Goal: Information Seeking & Learning: Learn about a topic

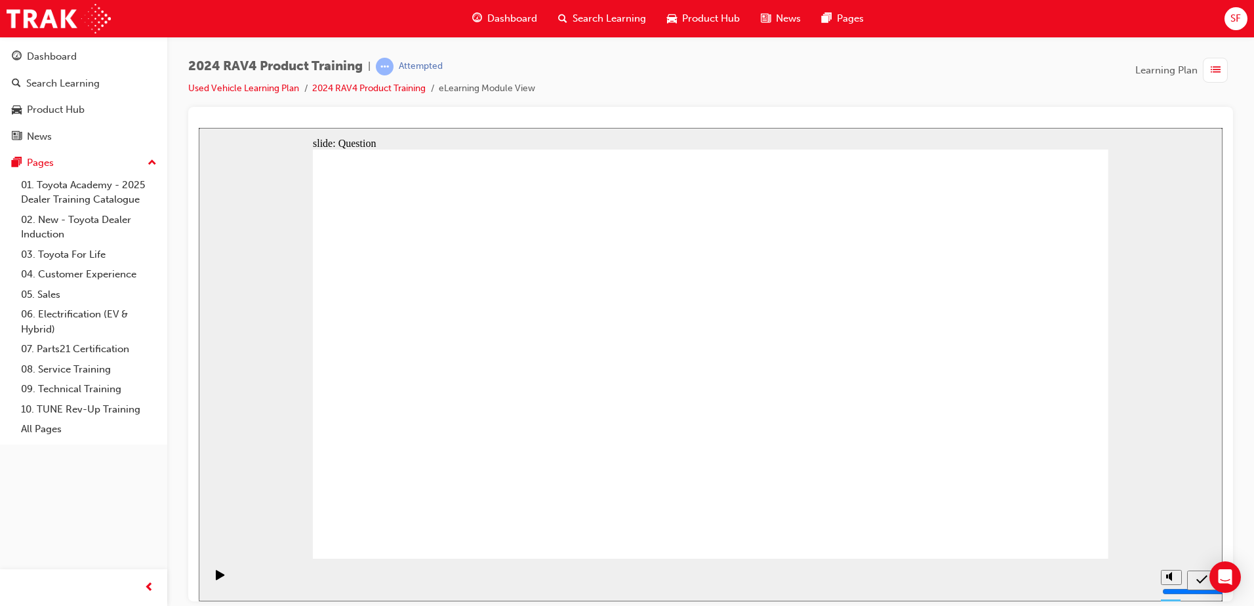
drag, startPoint x: 567, startPoint y: 306, endPoint x: 378, endPoint y: 273, distance: 191.0
drag, startPoint x: 368, startPoint y: 260, endPoint x: 575, endPoint y: 305, distance: 212.1
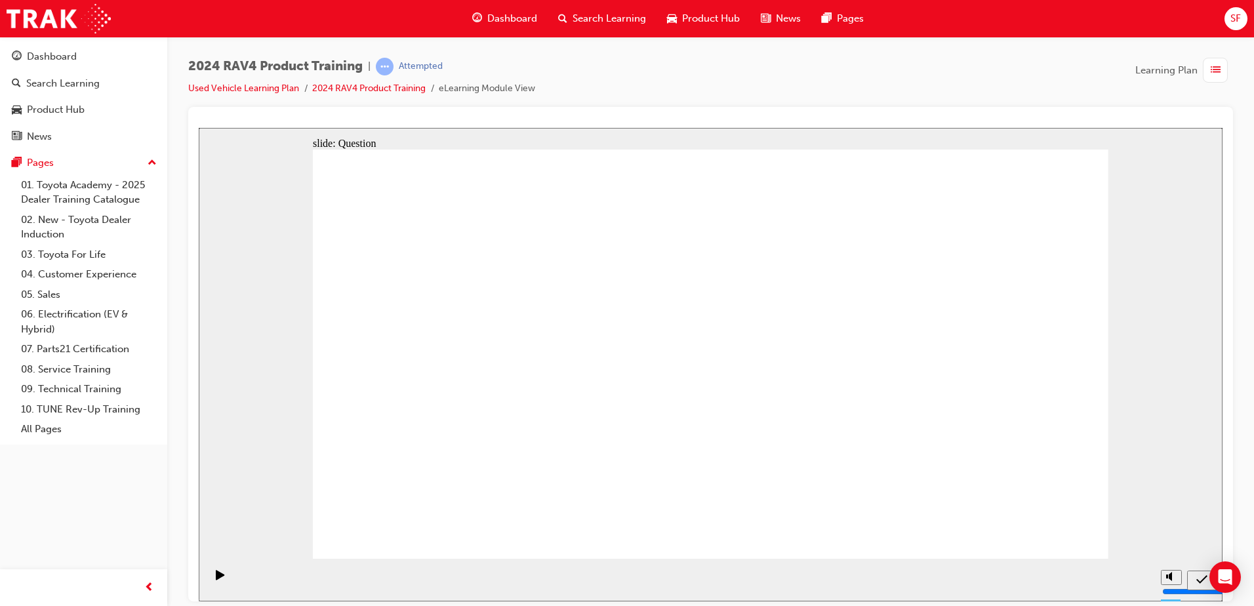
radio input "true"
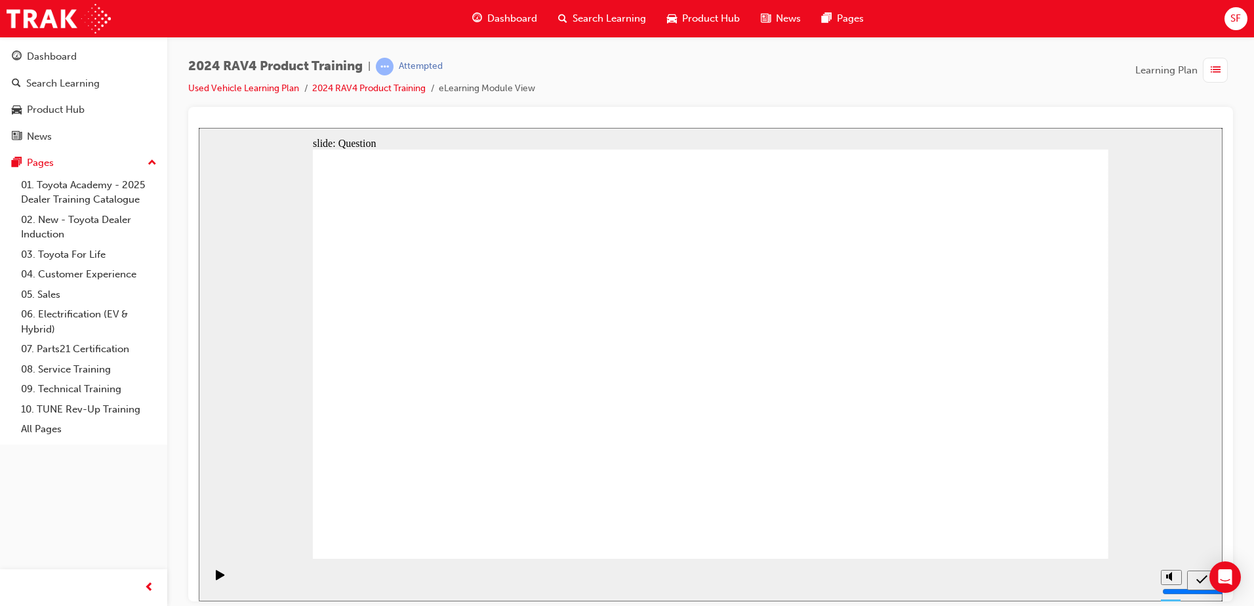
drag, startPoint x: 346, startPoint y: 265, endPoint x: 548, endPoint y: 299, distance: 204.9
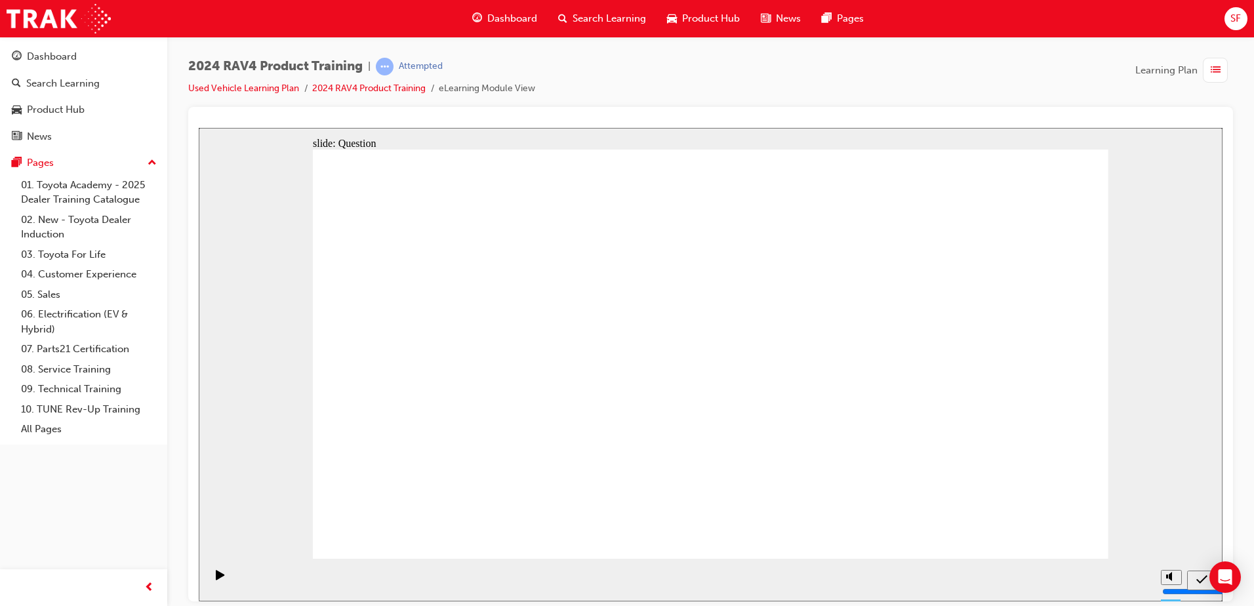
radio input "true"
drag, startPoint x: 487, startPoint y: 482, endPoint x: 485, endPoint y: 458, distance: 24.4
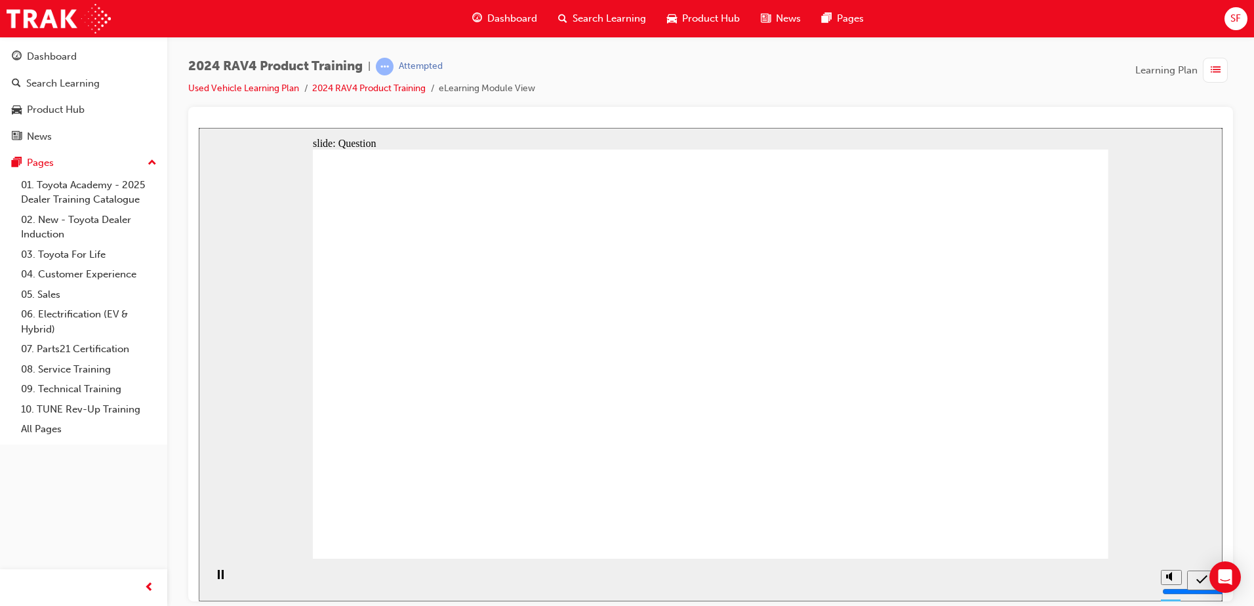
drag, startPoint x: 489, startPoint y: 443, endPoint x: 477, endPoint y: 385, distance: 58.9
drag, startPoint x: 453, startPoint y: 325, endPoint x: 476, endPoint y: 464, distance: 140.3
drag, startPoint x: 605, startPoint y: 335, endPoint x: 611, endPoint y: 478, distance: 143.1
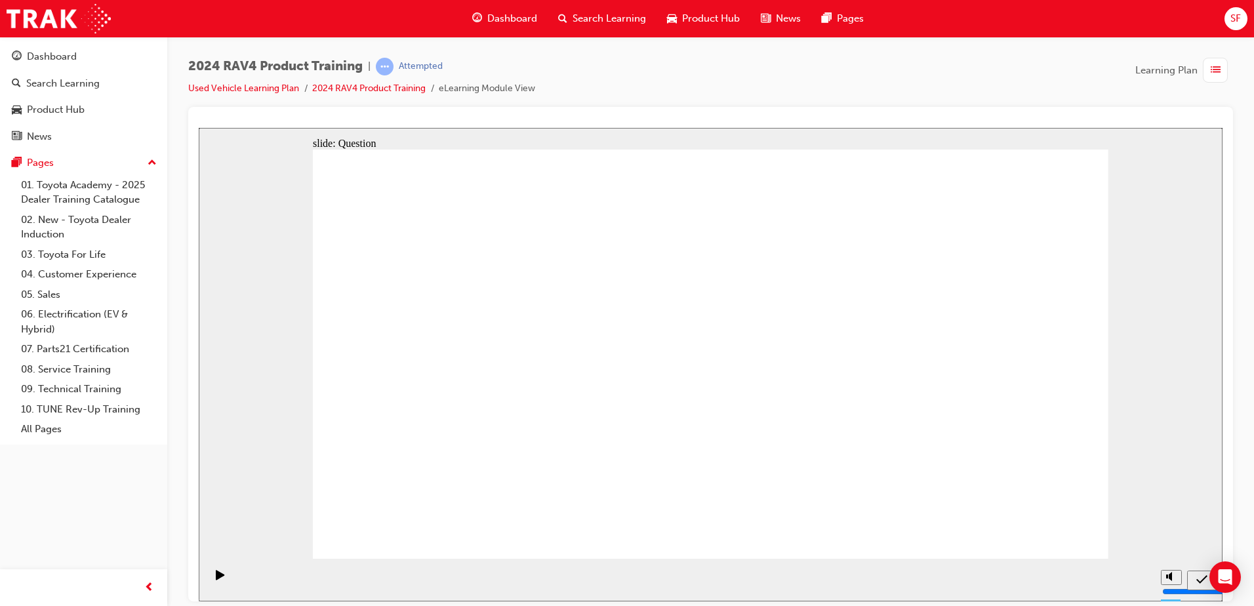
drag, startPoint x: 779, startPoint y: 333, endPoint x: 762, endPoint y: 458, distance: 125.7
drag, startPoint x: 945, startPoint y: 312, endPoint x: 922, endPoint y: 452, distance: 142.3
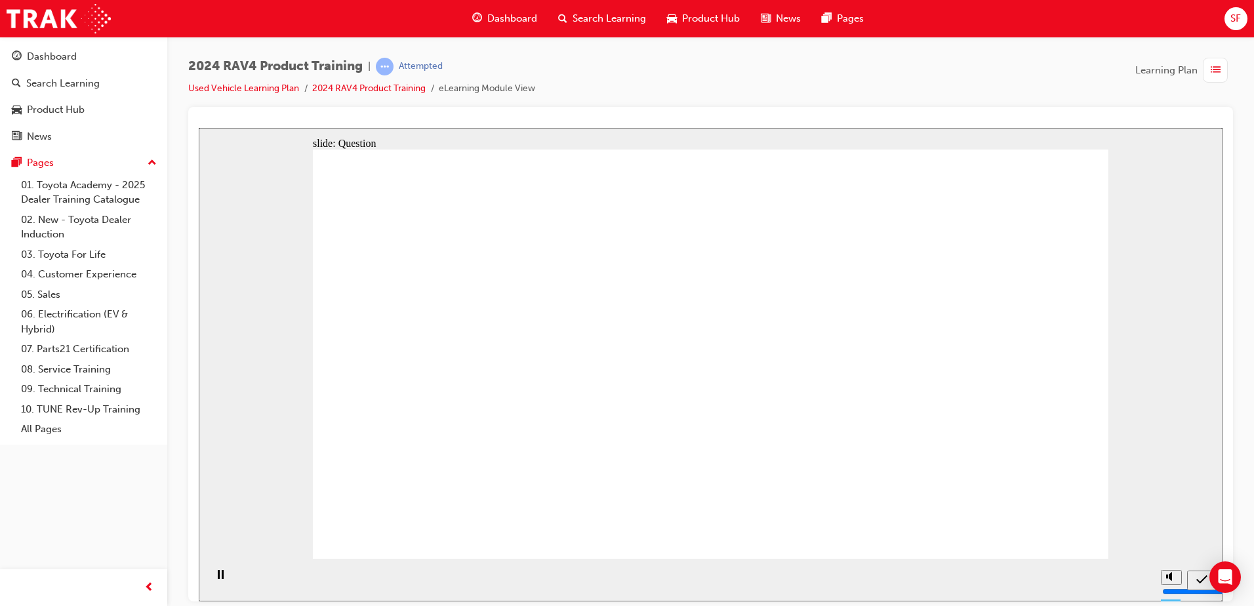
radio input "true"
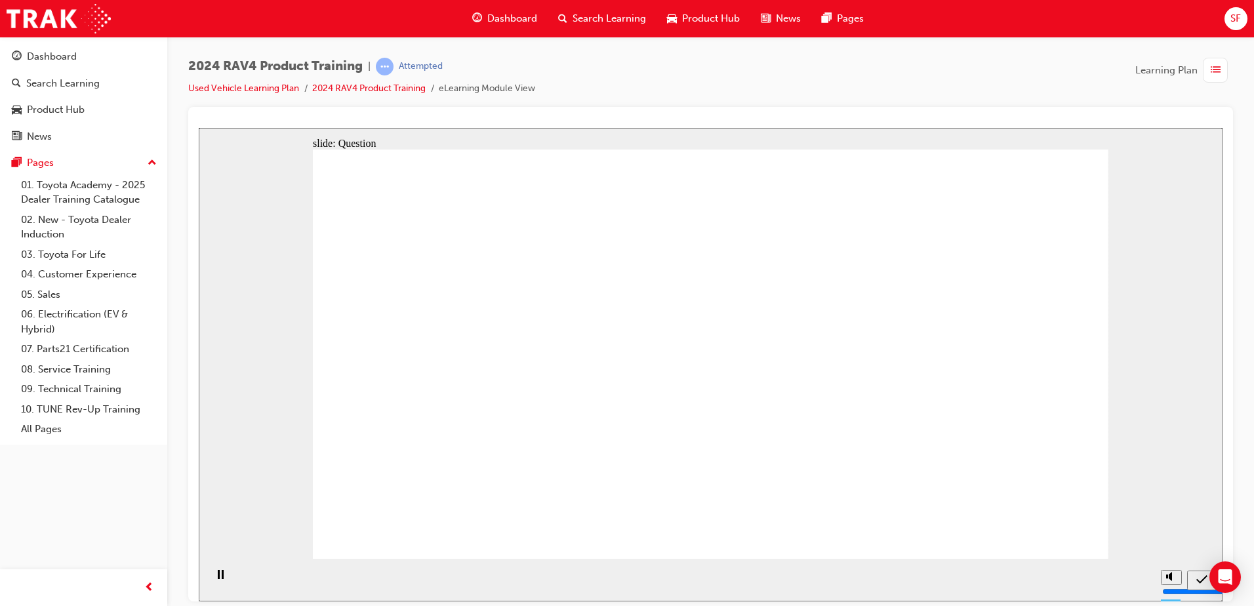
radio input "true"
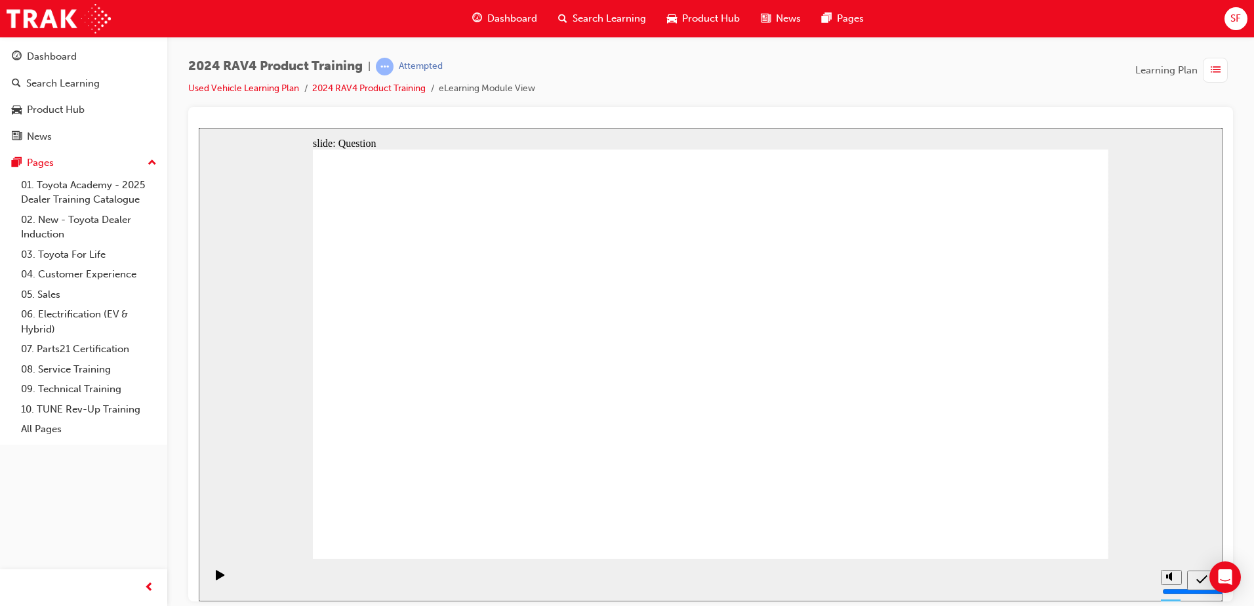
radio input "true"
drag, startPoint x: 668, startPoint y: 344, endPoint x: 967, endPoint y: 479, distance: 328.2
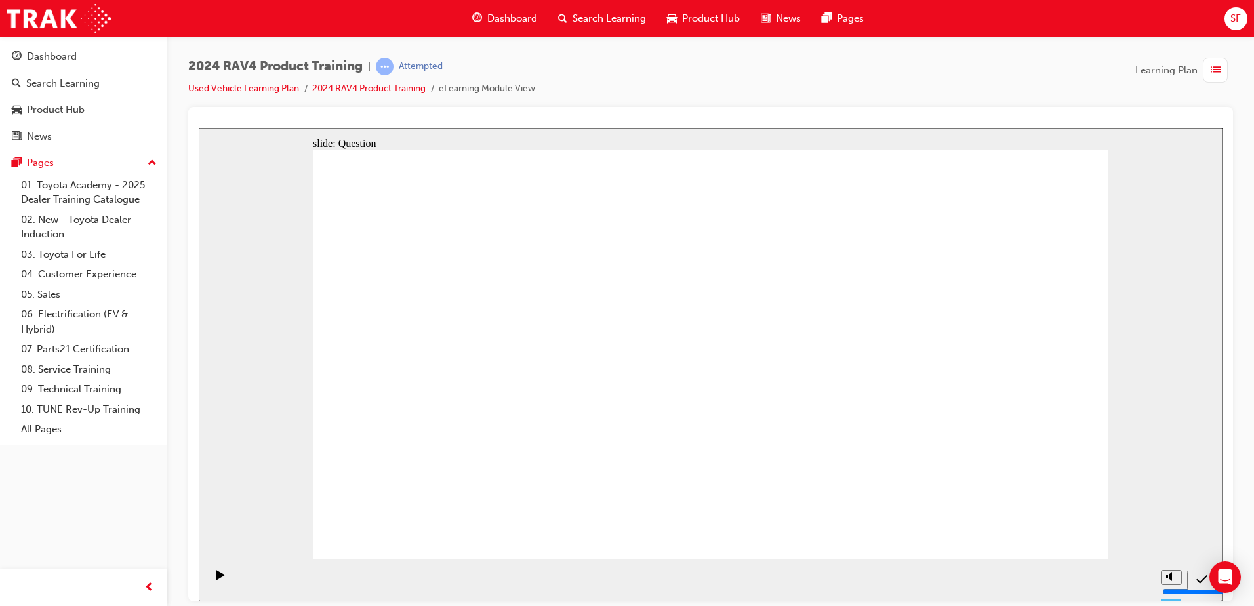
drag, startPoint x: 930, startPoint y: 324, endPoint x: 607, endPoint y: 450, distance: 346.4
drag, startPoint x: 452, startPoint y: 323, endPoint x: 763, endPoint y: 464, distance: 341.6
drag, startPoint x: 771, startPoint y: 344, endPoint x: 471, endPoint y: 477, distance: 328.3
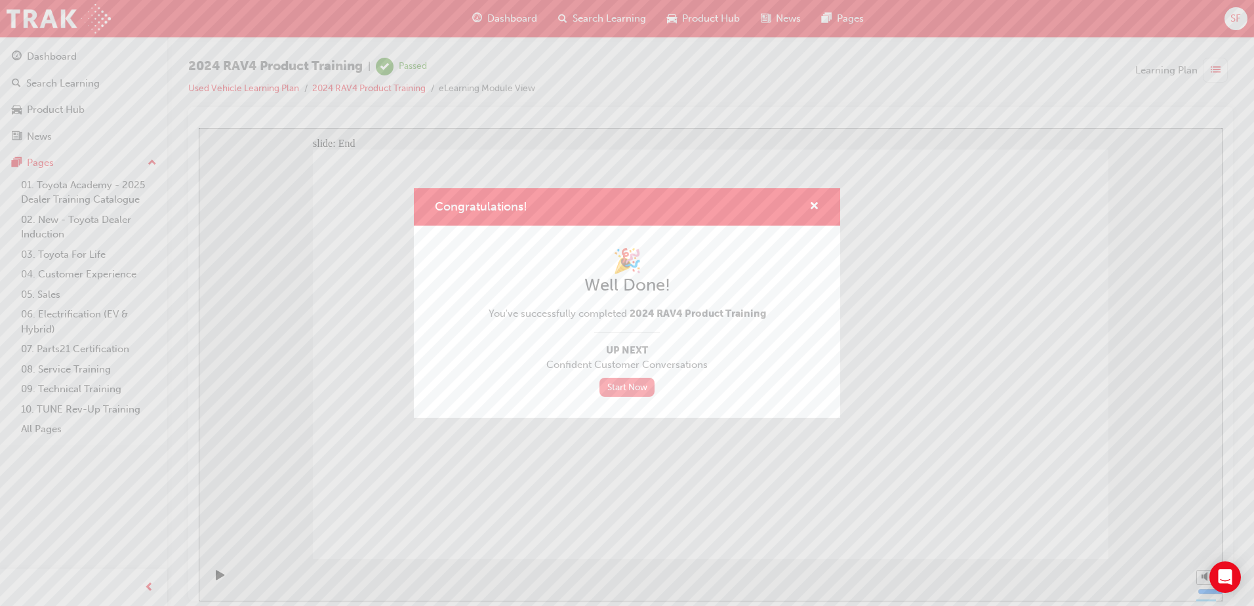
click at [639, 386] on link "Start Now" at bounding box center [626, 387] width 55 height 19
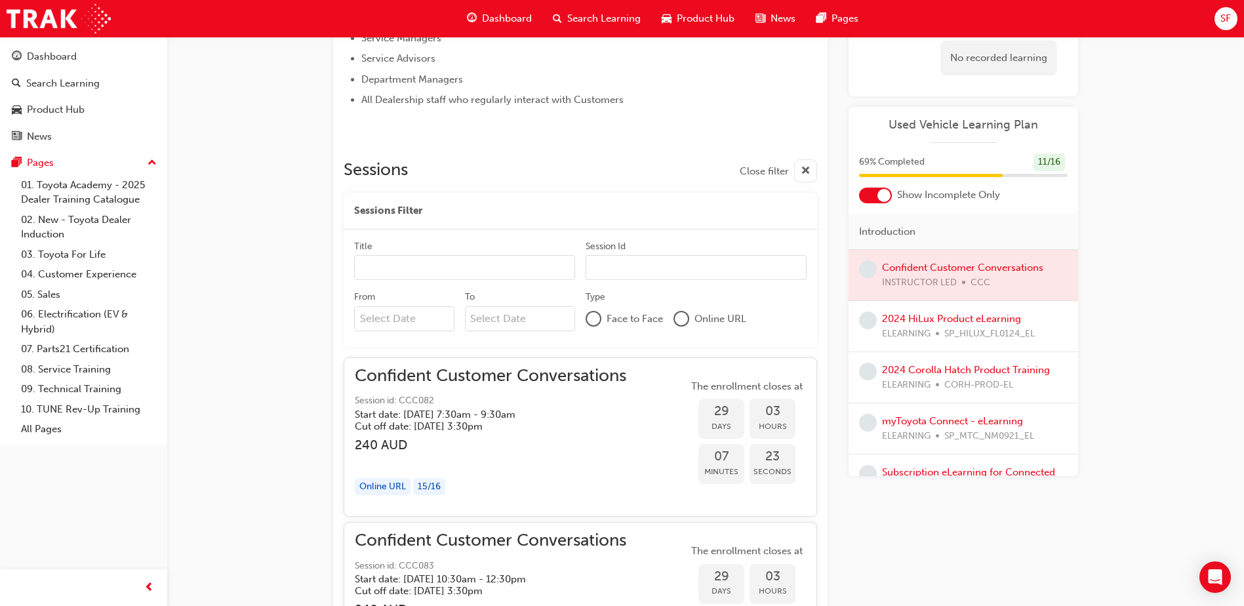
scroll to position [596, 0]
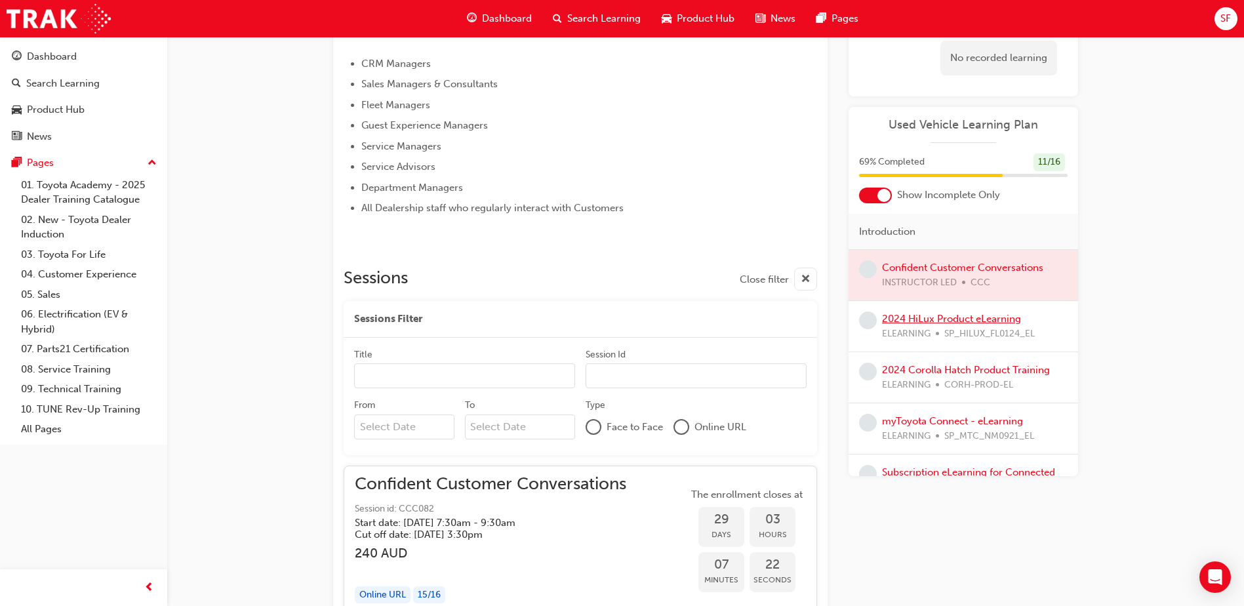
click at [975, 317] on link "2024 HiLux Product eLearning" at bounding box center [951, 319] width 139 height 12
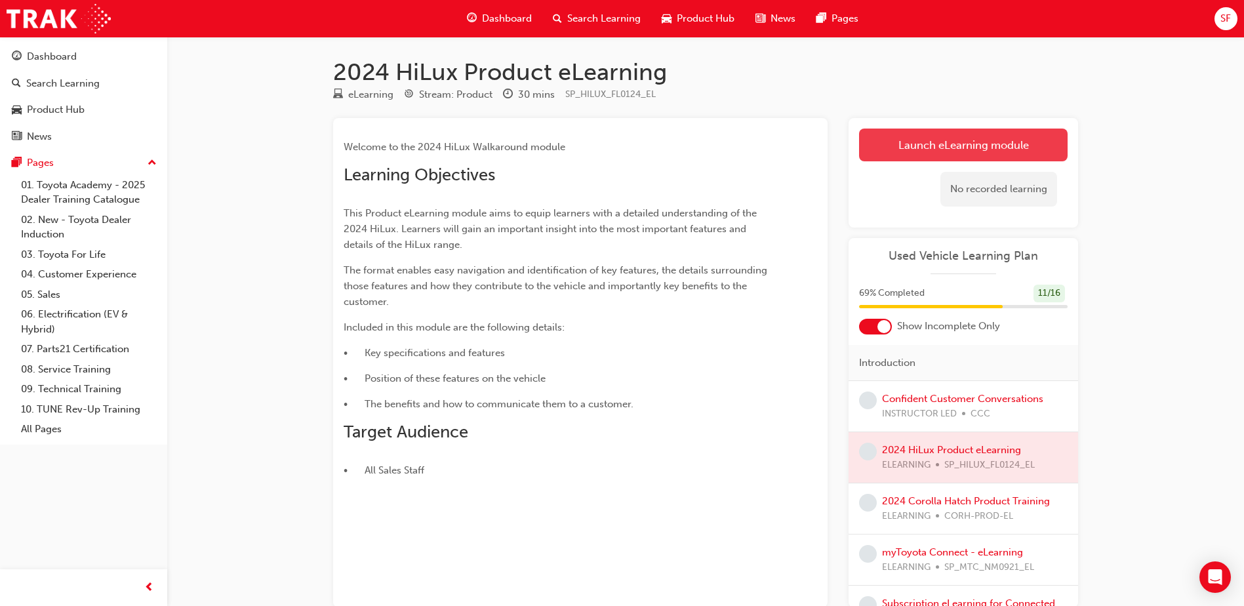
click at [934, 150] on link "Launch eLearning module" at bounding box center [963, 145] width 209 height 33
